Goal: Task Accomplishment & Management: Use online tool/utility

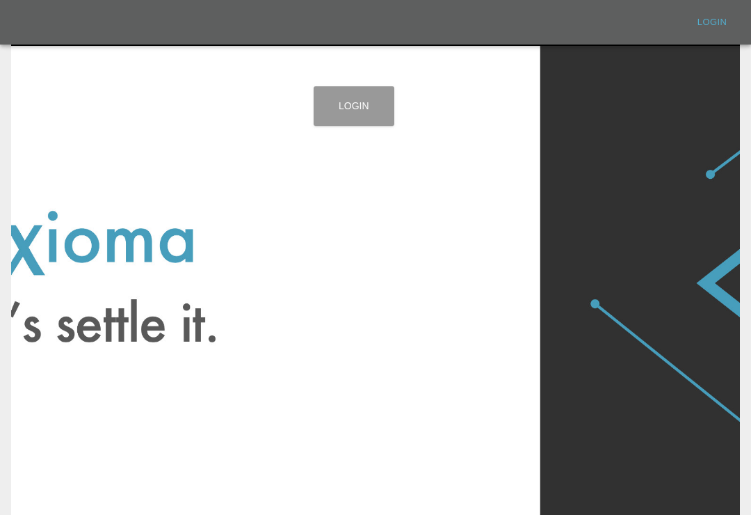
click at [371, 107] on link "Login" at bounding box center [354, 106] width 81 height 40
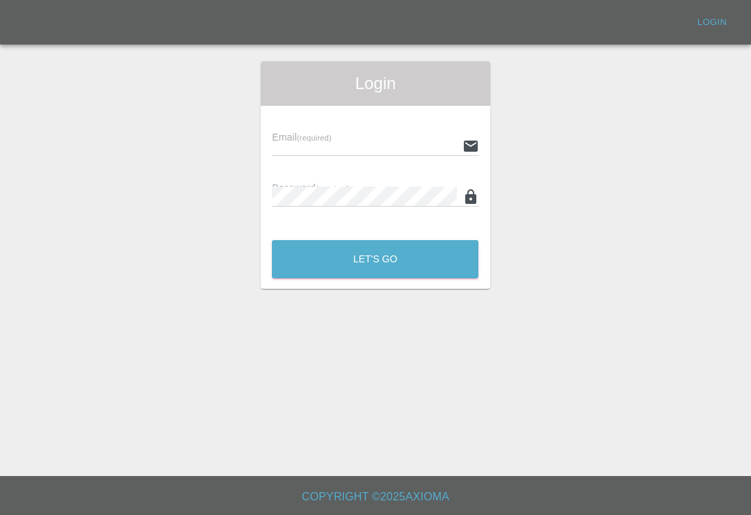
click at [410, 138] on input "text" at bounding box center [364, 146] width 184 height 20
type input "[EMAIL_ADDRESS][DOMAIN_NAME]"
click at [375, 259] on button "Let's Go" at bounding box center [375, 259] width 207 height 38
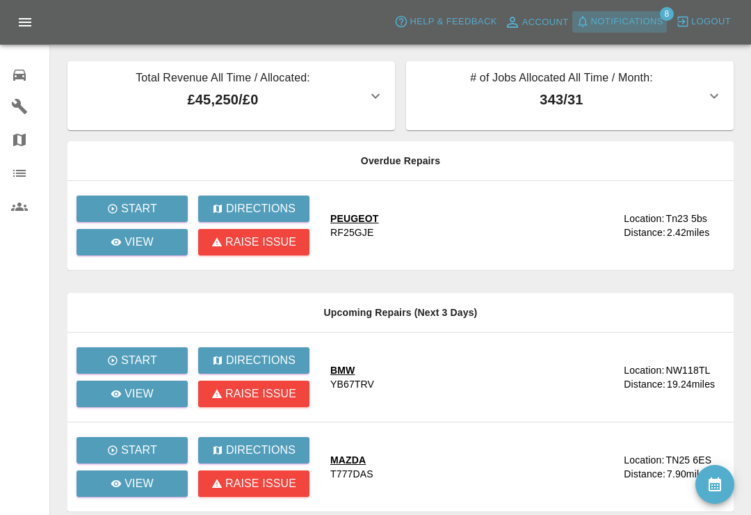
click at [588, 21] on icon "button" at bounding box center [583, 22] width 14 height 14
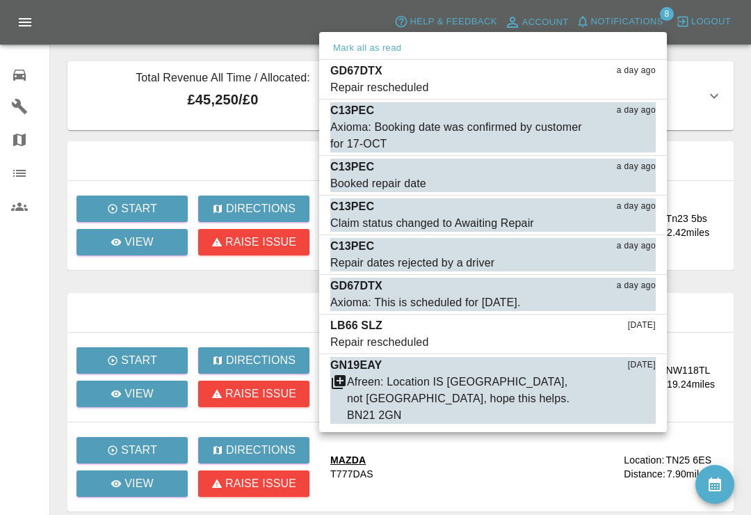
click at [640, 301] on button "Mark as read" at bounding box center [624, 303] width 61 height 16
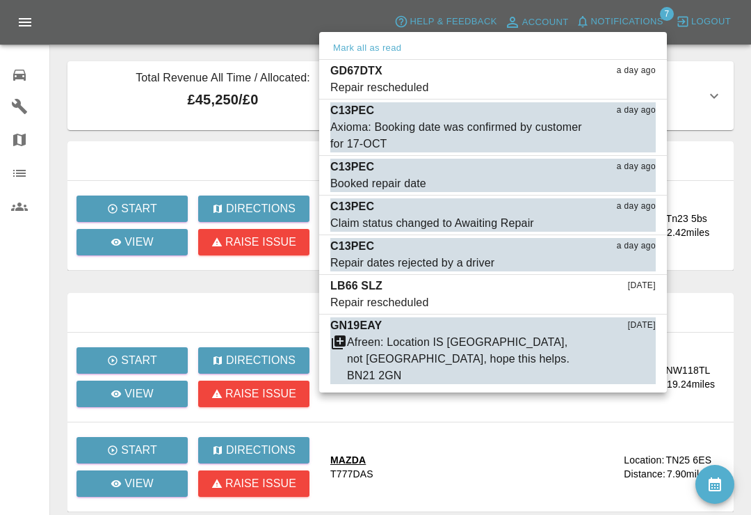
click at [636, 299] on button "Mark as read" at bounding box center [624, 303] width 61 height 16
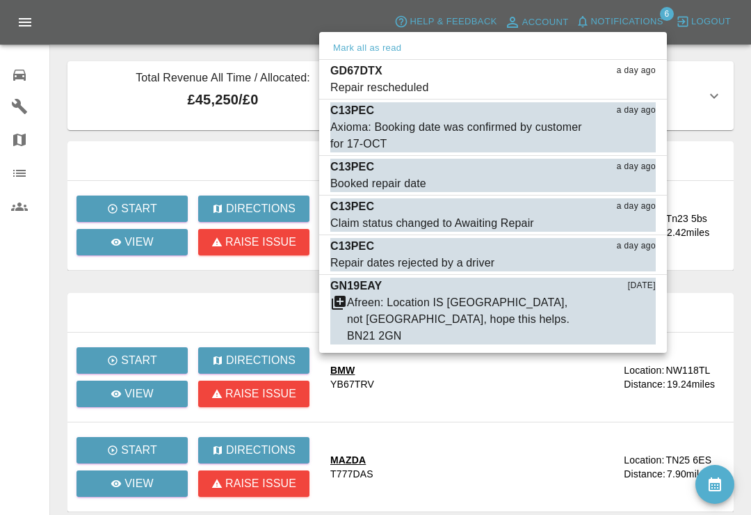
click at [410, 138] on div "Axioma: Booking date was confirmed by customer for 17-OCT" at bounding box center [458, 135] width 256 height 33
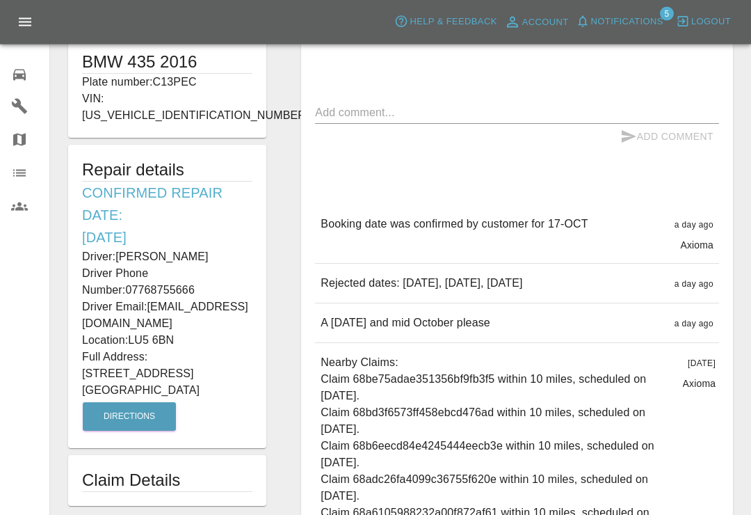
scroll to position [289, 0]
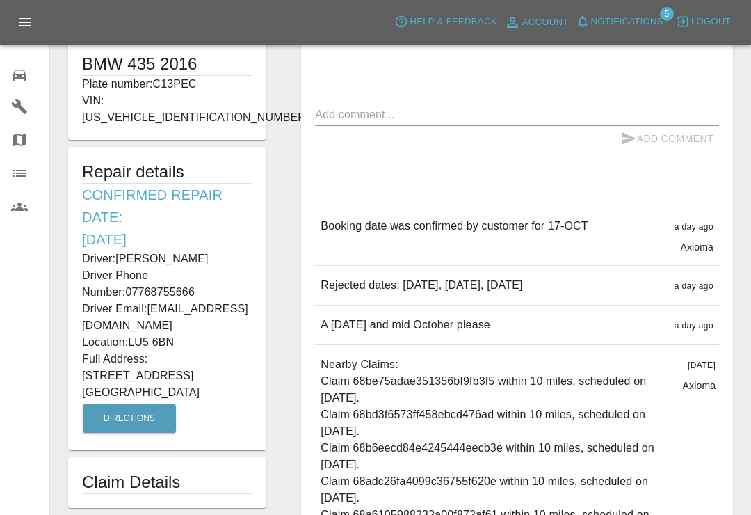
click at [588, 23] on icon "button" at bounding box center [583, 22] width 14 height 14
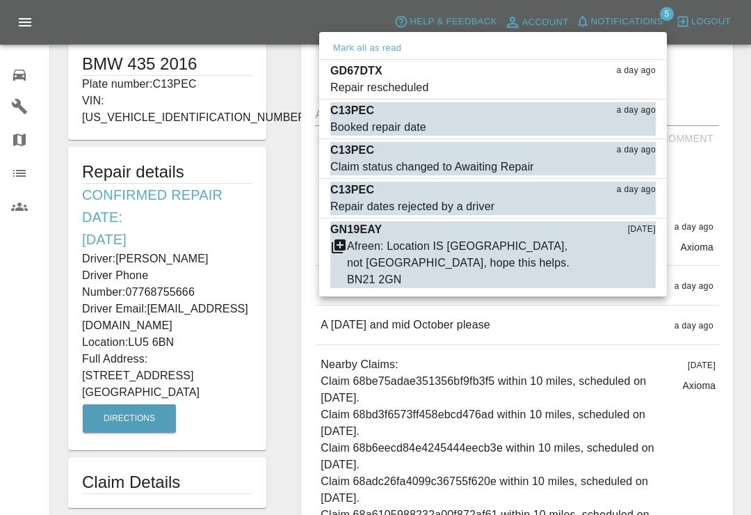
click at [623, 125] on button "Mark as read" at bounding box center [624, 128] width 61 height 16
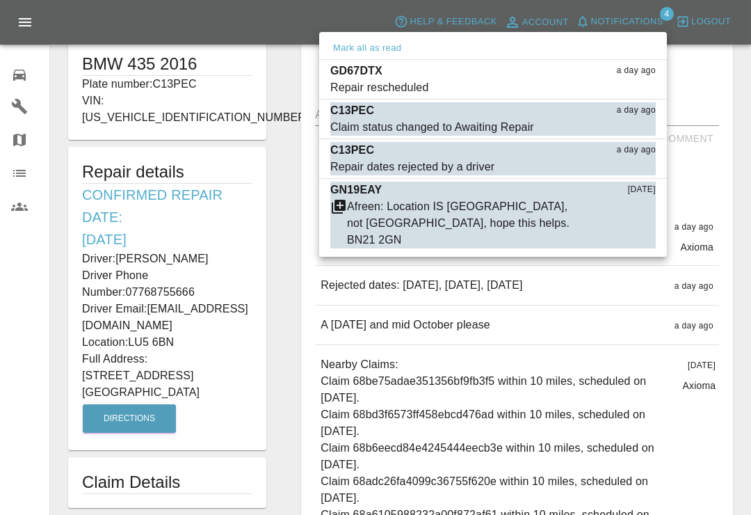
click at [624, 131] on button "Mark as read" at bounding box center [624, 128] width 61 height 16
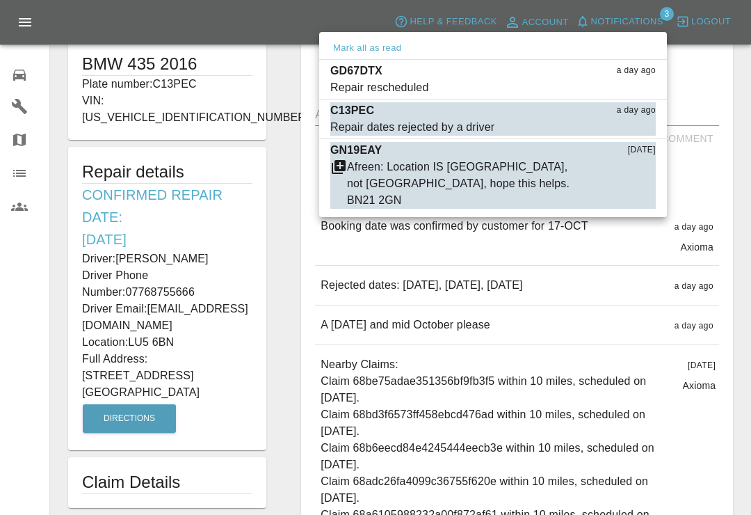
click at [630, 129] on button "Mark as read" at bounding box center [624, 128] width 61 height 16
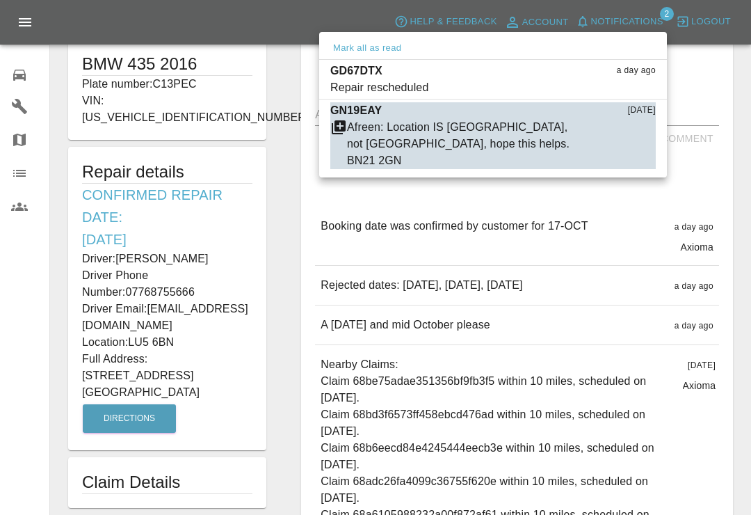
click at [633, 153] on button "Mark as read" at bounding box center [624, 161] width 61 height 16
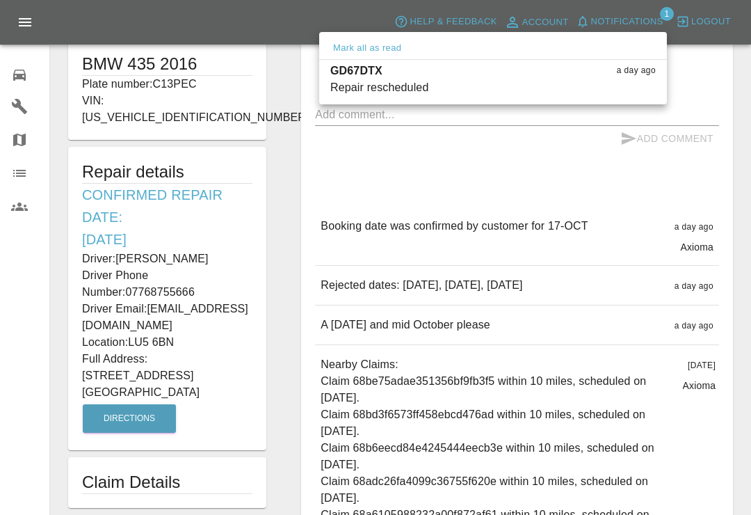
click at [369, 77] on p "GD67DTX" at bounding box center [356, 71] width 52 height 17
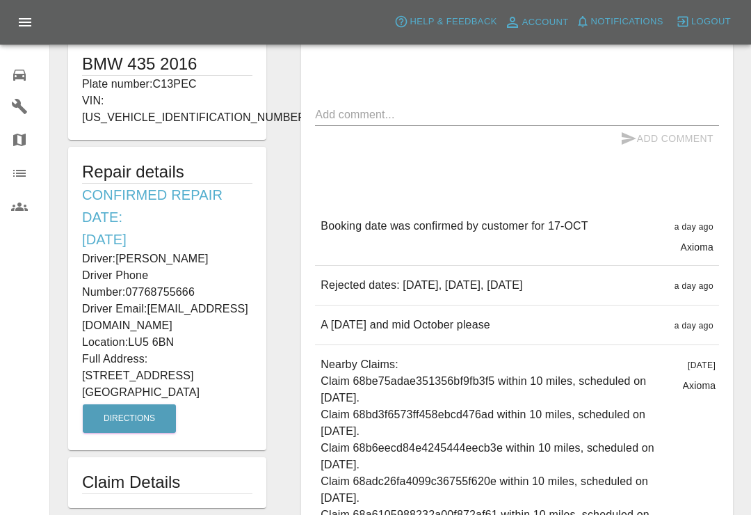
type input "290"
type input "Ct2 7pl"
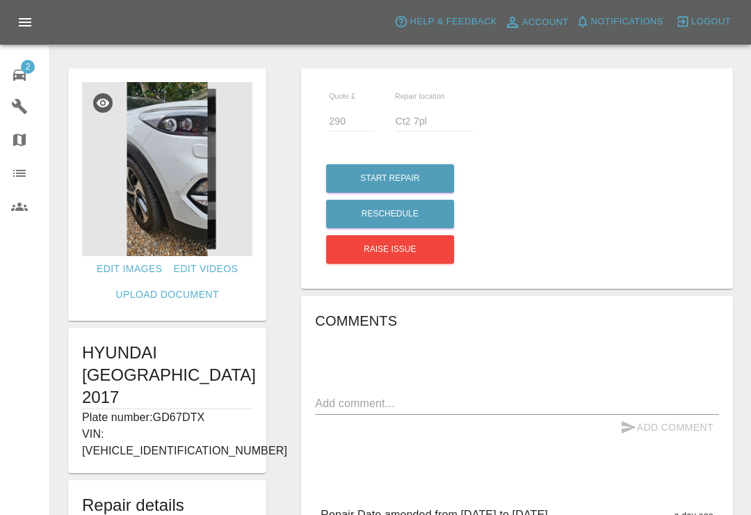
click at [640, 30] on button "Notifications" at bounding box center [619, 22] width 95 height 22
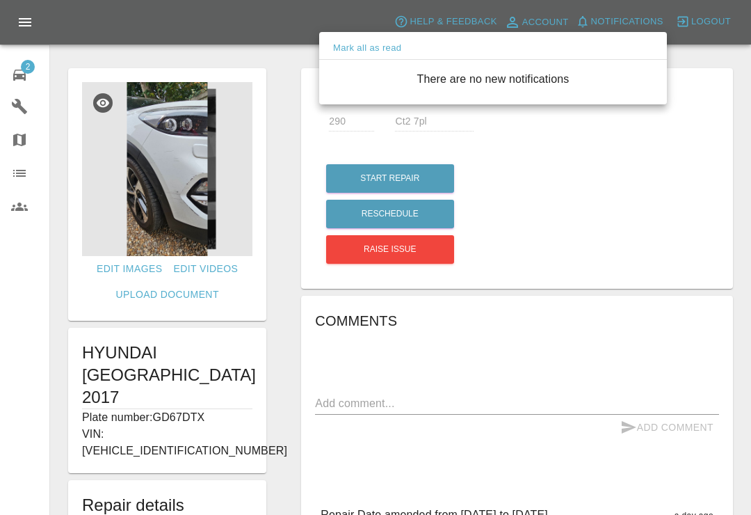
click at [667, 180] on div at bounding box center [375, 257] width 751 height 515
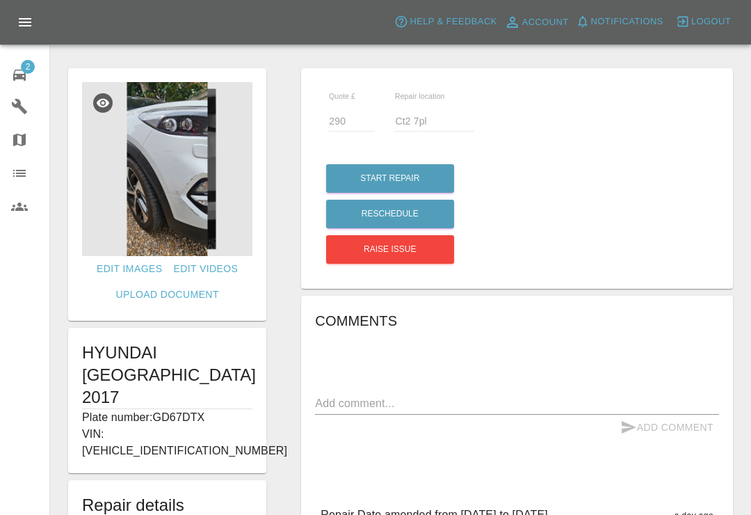
click at [27, 72] on span "2" at bounding box center [28, 67] width 14 height 14
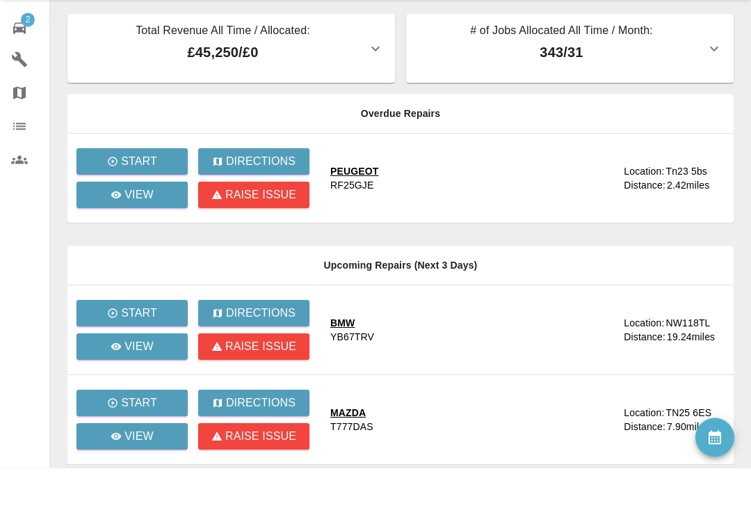
scroll to position [195, 0]
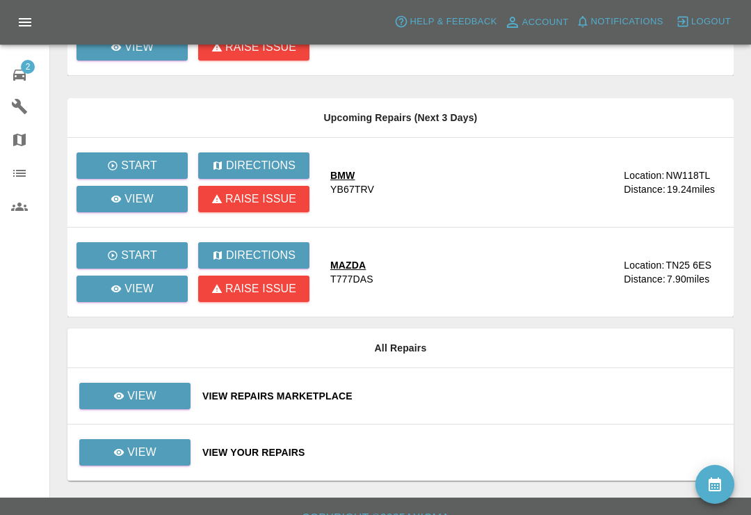
click at [497, 391] on div "View Repairs Marketplace" at bounding box center [462, 396] width 520 height 14
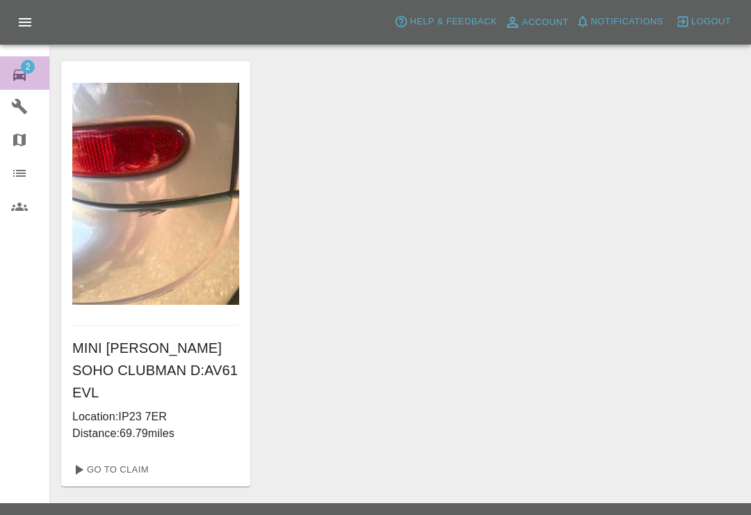
click at [26, 80] on icon at bounding box center [19, 75] width 17 height 17
